Goal: Contribute content

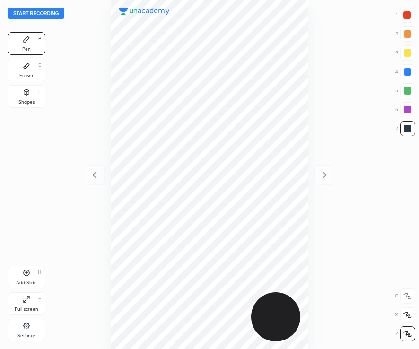
scroll to position [349, 267]
click at [43, 14] on button "Start recording" at bounding box center [36, 13] width 57 height 11
click at [406, 18] on div at bounding box center [407, 15] width 8 height 8
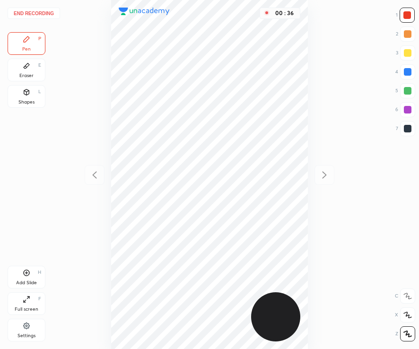
click at [406, 131] on div at bounding box center [407, 129] width 8 height 8
click at [408, 74] on div at bounding box center [407, 72] width 8 height 8
click at [407, 131] on div at bounding box center [407, 129] width 8 height 8
click at [28, 282] on div "Add Slide" at bounding box center [26, 282] width 21 height 5
click at [30, 282] on div "Add Slide" at bounding box center [26, 282] width 21 height 5
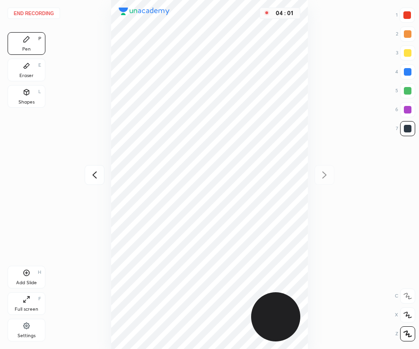
click at [311, 175] on div "04 : 01" at bounding box center [209, 174] width 267 height 349
click at [31, 279] on div "Add Slide H" at bounding box center [27, 277] width 38 height 23
click at [403, 17] on div at bounding box center [407, 15] width 8 height 8
click at [26, 98] on div "Shapes L" at bounding box center [27, 96] width 38 height 23
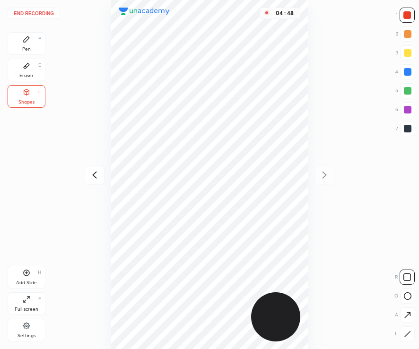
click at [39, 14] on button "End recording" at bounding box center [34, 13] width 52 height 11
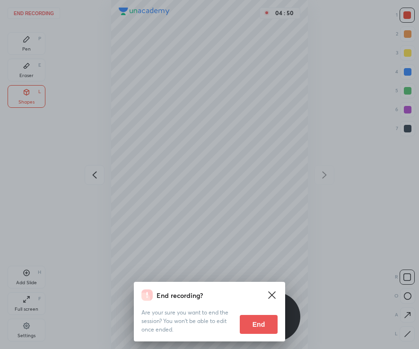
click at [257, 323] on button "End" at bounding box center [259, 324] width 38 height 19
